Goal: Information Seeking & Learning: Learn about a topic

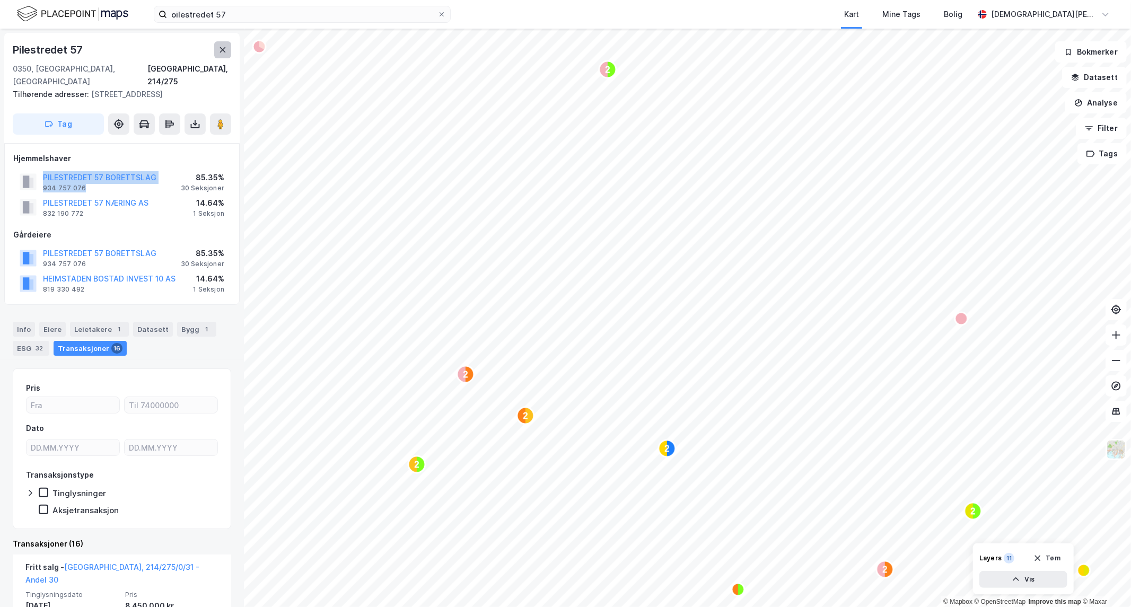
click at [220, 50] on icon at bounding box center [222, 50] width 8 height 8
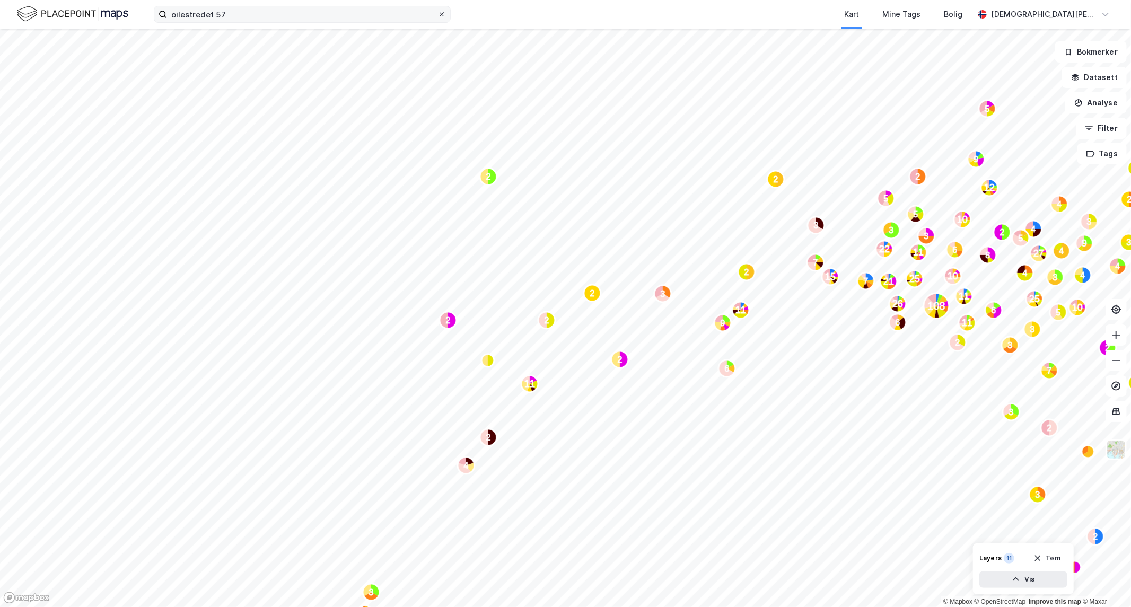
click at [443, 14] on icon at bounding box center [441, 14] width 6 height 6
click at [437, 14] on input "oilestredet 57" at bounding box center [302, 14] width 270 height 16
click at [1060, 558] on button "Tøm" at bounding box center [1046, 558] width 41 height 17
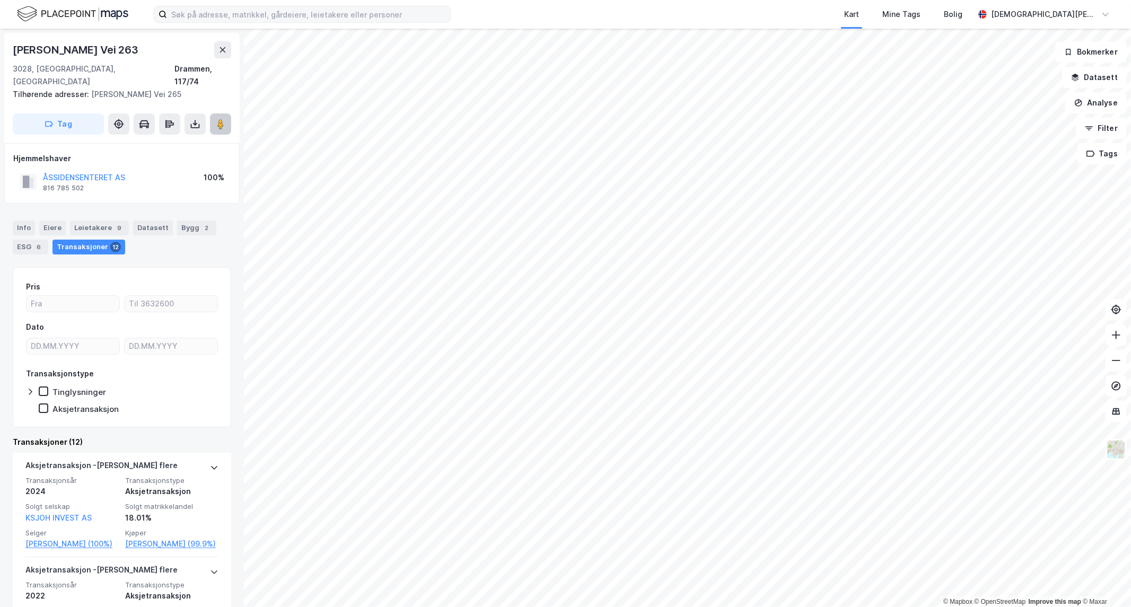
click at [219, 119] on image at bounding box center [220, 124] width 6 height 11
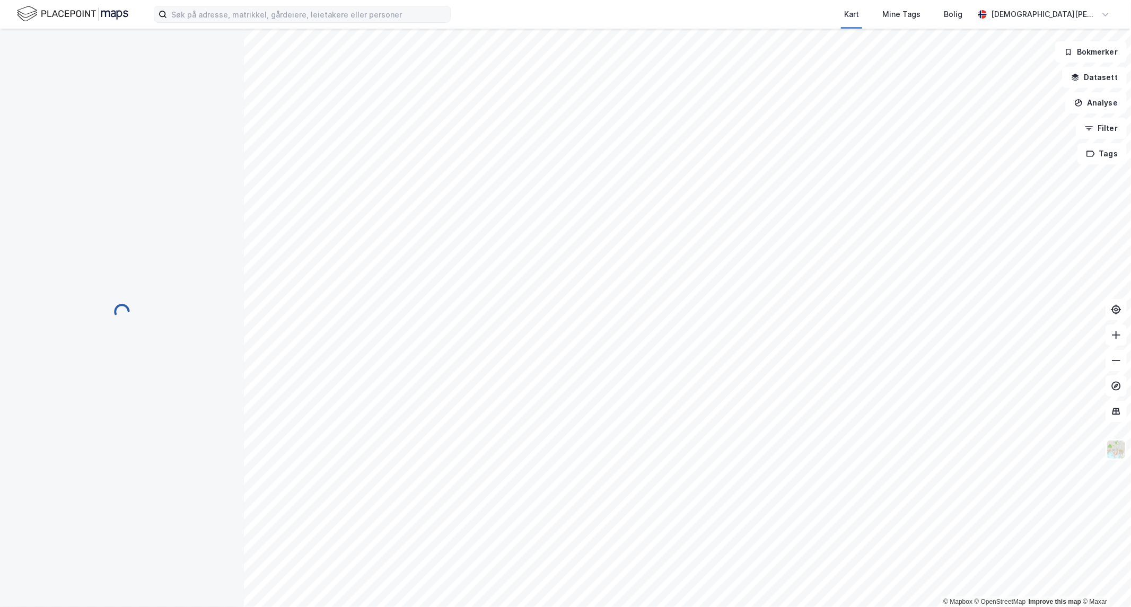
scroll to position [7, 0]
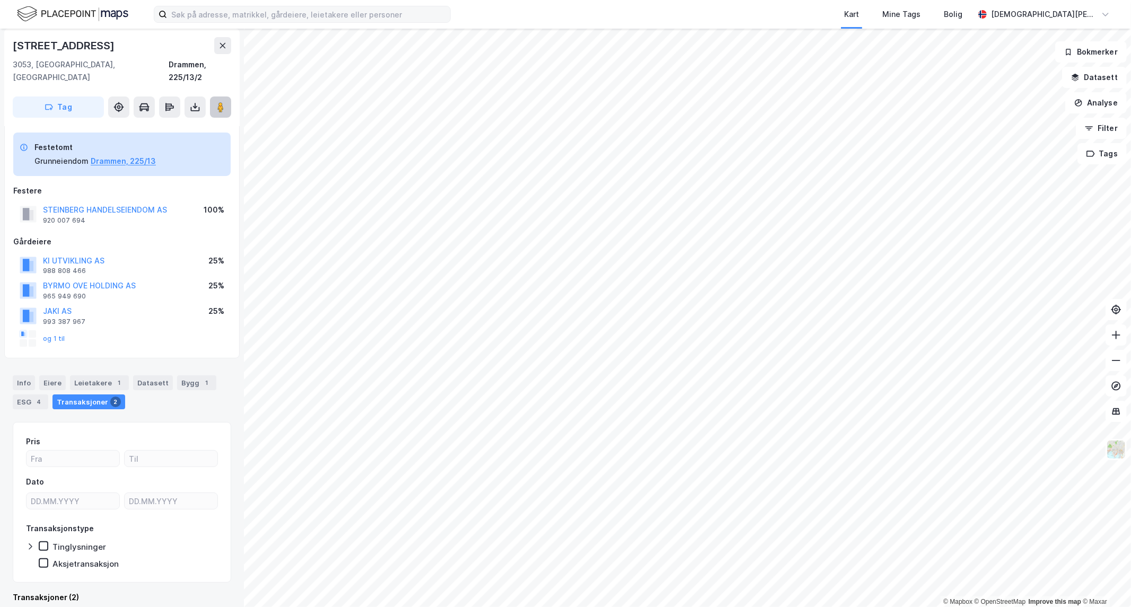
click at [218, 102] on image at bounding box center [220, 107] width 6 height 11
drag, startPoint x: 177, startPoint y: 196, endPoint x: 40, endPoint y: 193, distance: 137.3
click at [40, 201] on div "STEINBERG HANDELSEIENDOM AS 920 007 694 100%" at bounding box center [121, 213] width 217 height 25
copy button "STEINBERG HANDELSEIENDOM AS"
click at [222, 44] on icon at bounding box center [222, 45] width 8 height 8
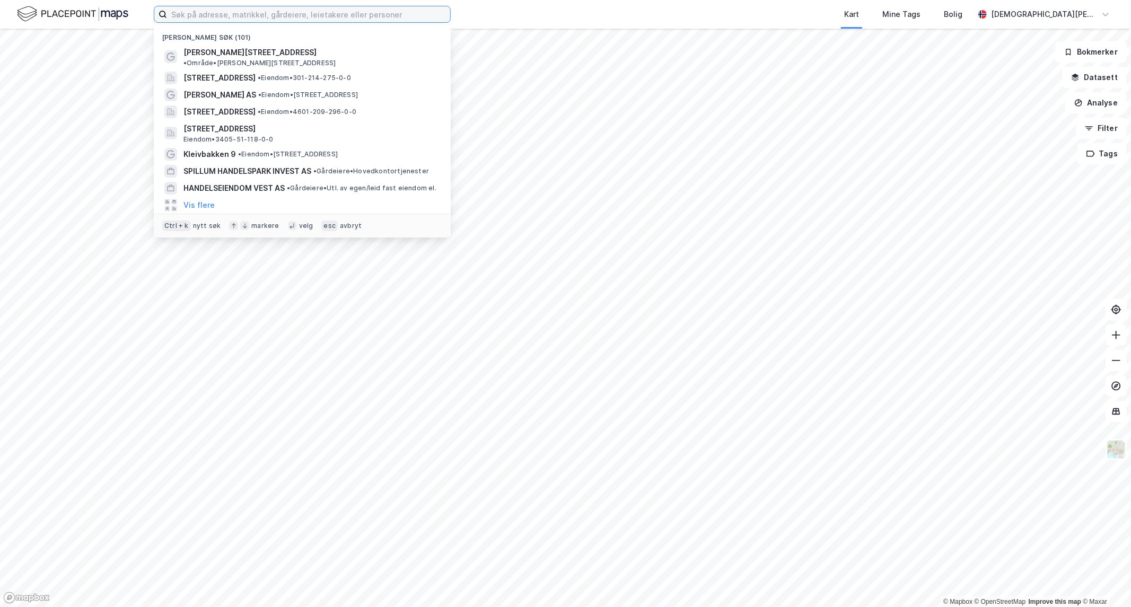
click at [231, 17] on input at bounding box center [308, 14] width 283 height 16
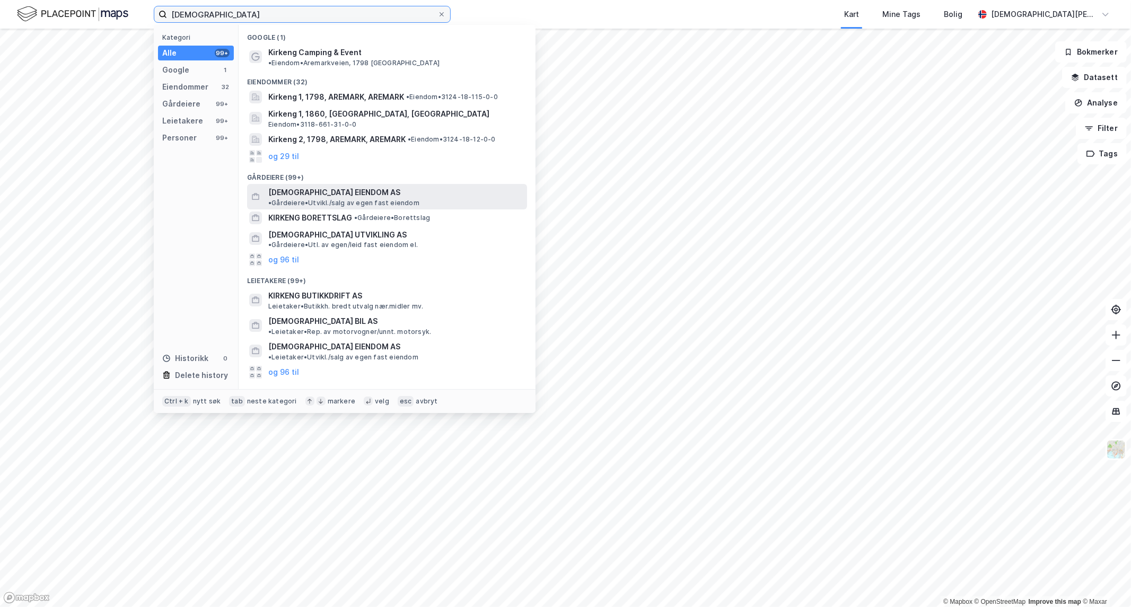
type input "[DEMOGRAPHIC_DATA]"
click at [310, 186] on span "[DEMOGRAPHIC_DATA] EIENDOM AS" at bounding box center [334, 192] width 132 height 13
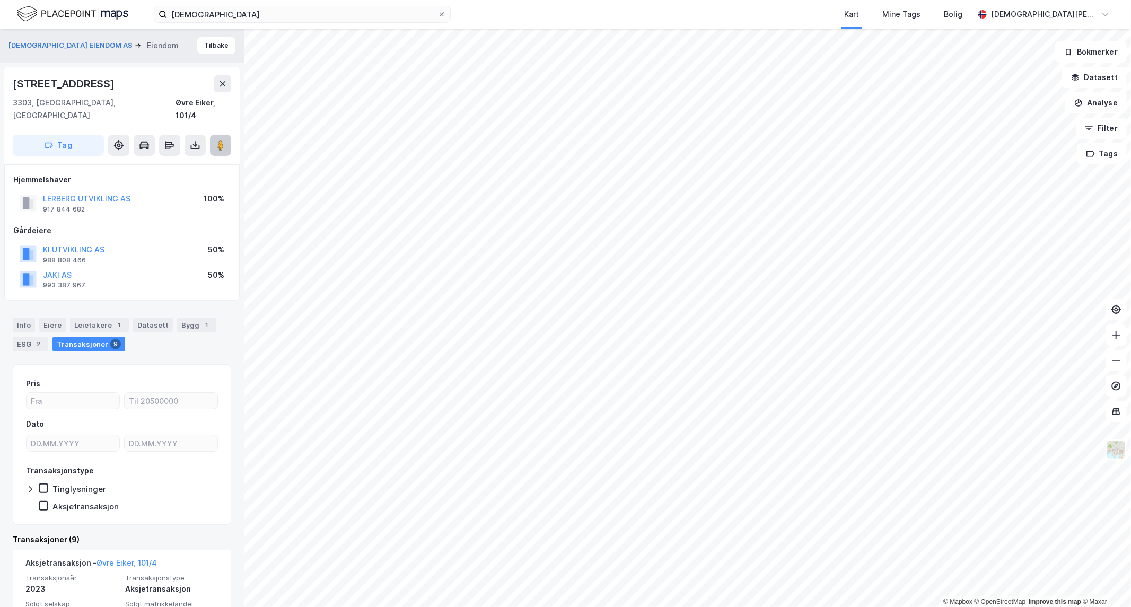
click at [220, 140] on image at bounding box center [220, 145] width 6 height 11
click at [0, 0] on button "LERBERG UTVIKLING AS" at bounding box center [0, 0] width 0 height 0
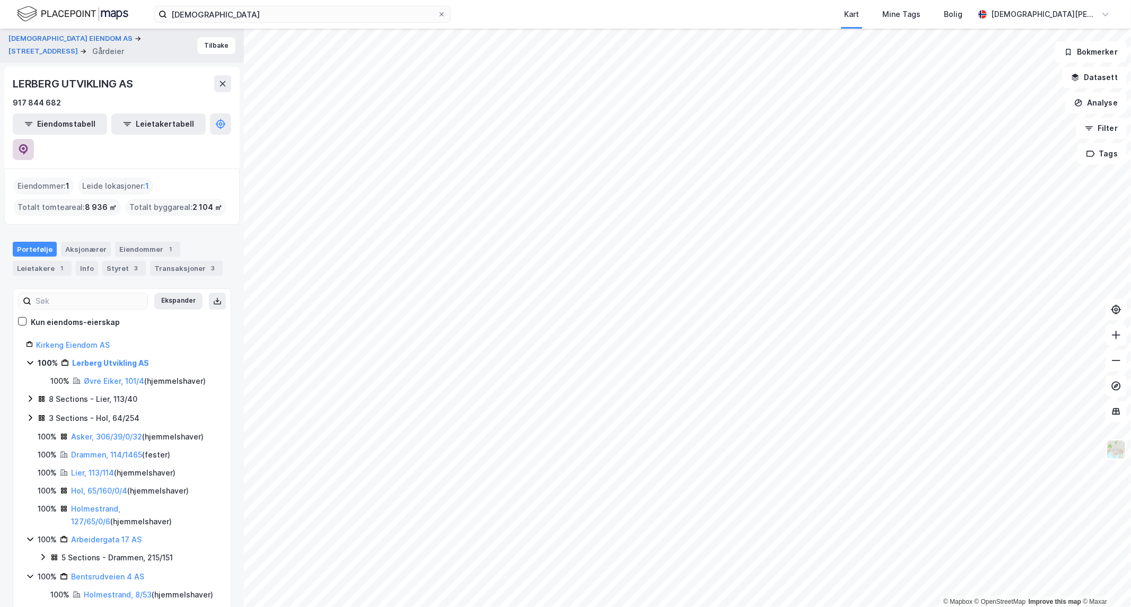
click at [29, 144] on icon at bounding box center [23, 149] width 11 height 11
click at [203, 49] on button "Tilbake" at bounding box center [216, 45] width 38 height 17
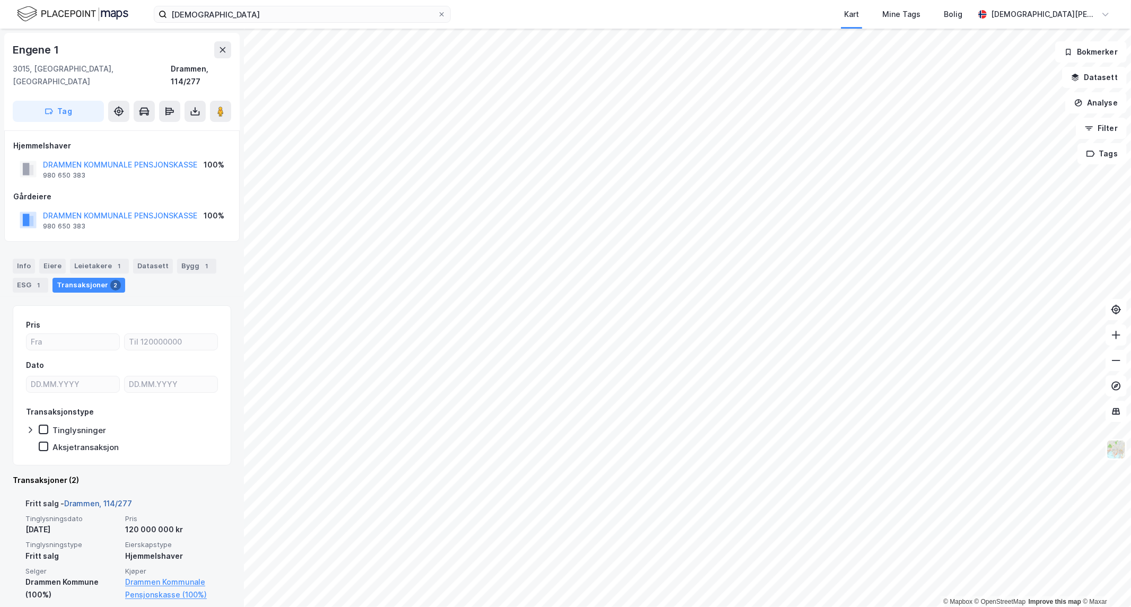
scroll to position [117, 0]
